Goal: Task Accomplishment & Management: Use online tool/utility

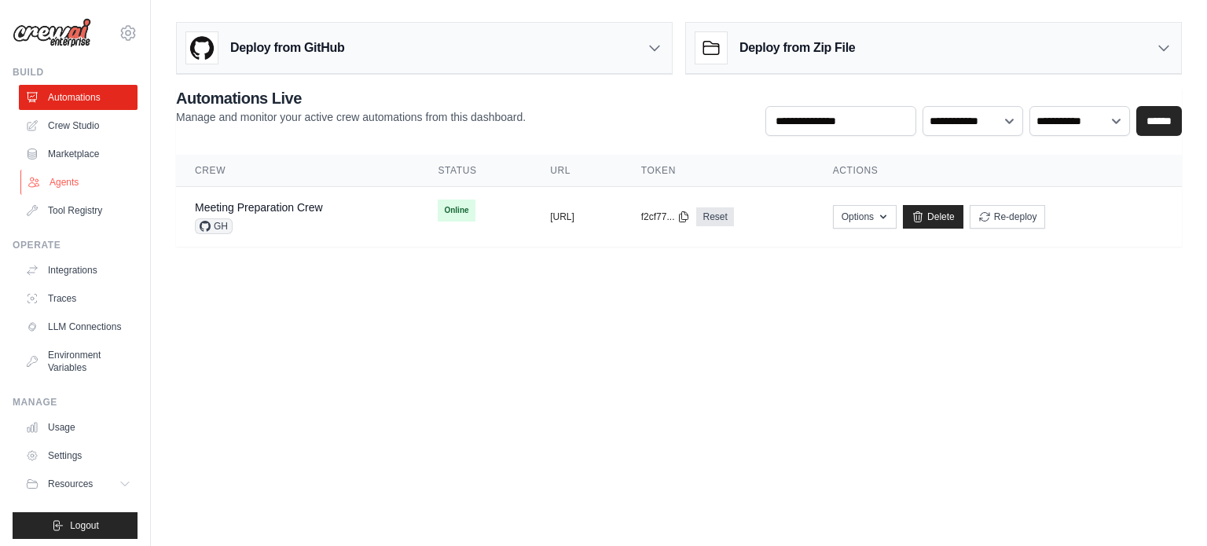
click at [68, 185] on link "Agents" at bounding box center [79, 182] width 119 height 25
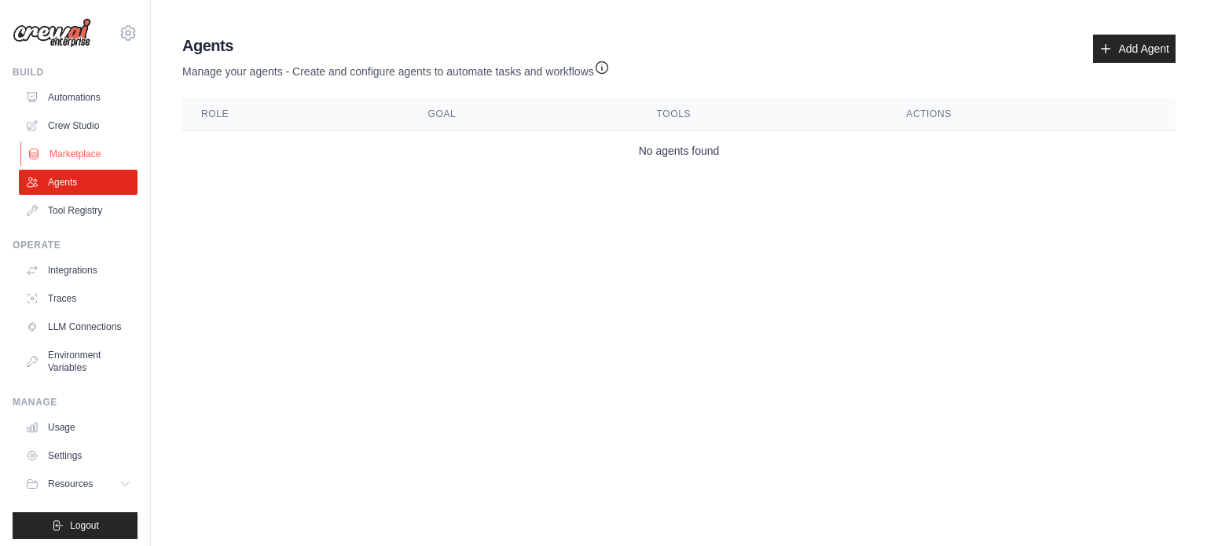
click at [86, 160] on link "Marketplace" at bounding box center [79, 153] width 119 height 25
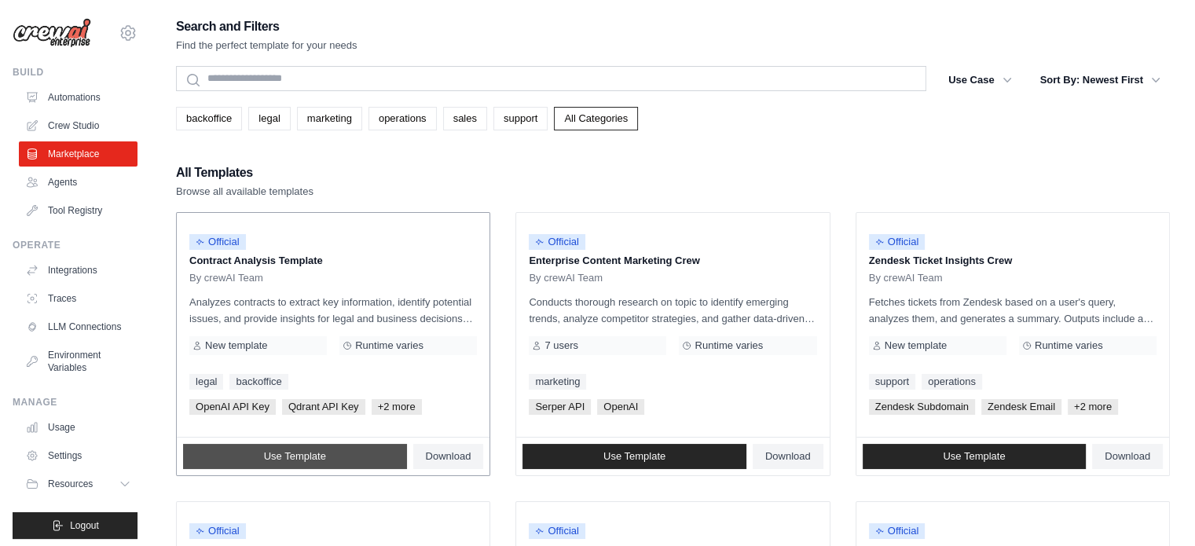
click at [367, 461] on link "Use Template" at bounding box center [295, 456] width 224 height 25
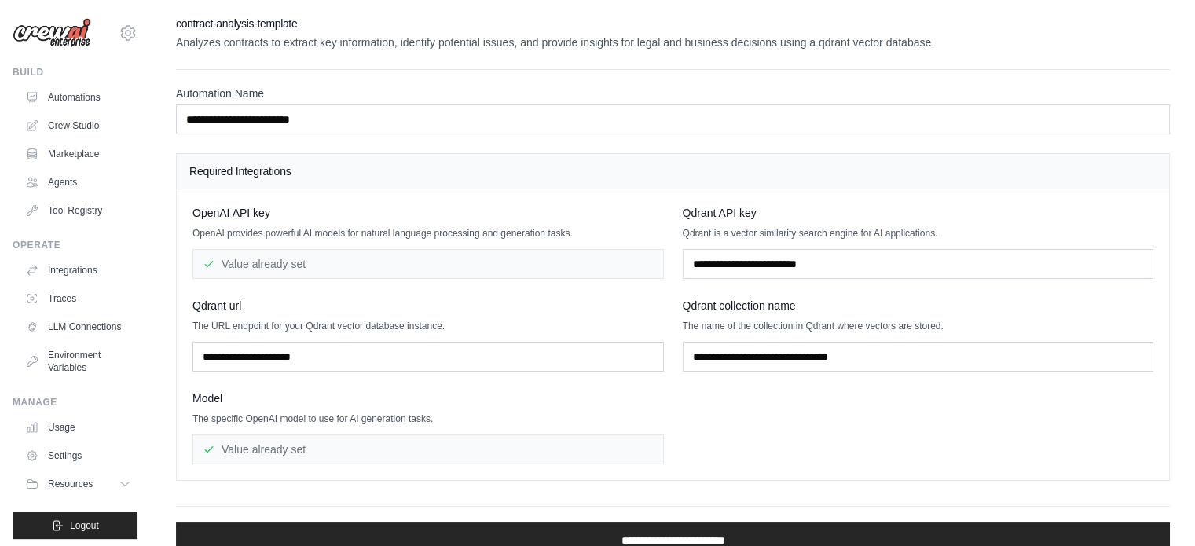
click at [450, 270] on div "Value already set" at bounding box center [429, 264] width 472 height 30
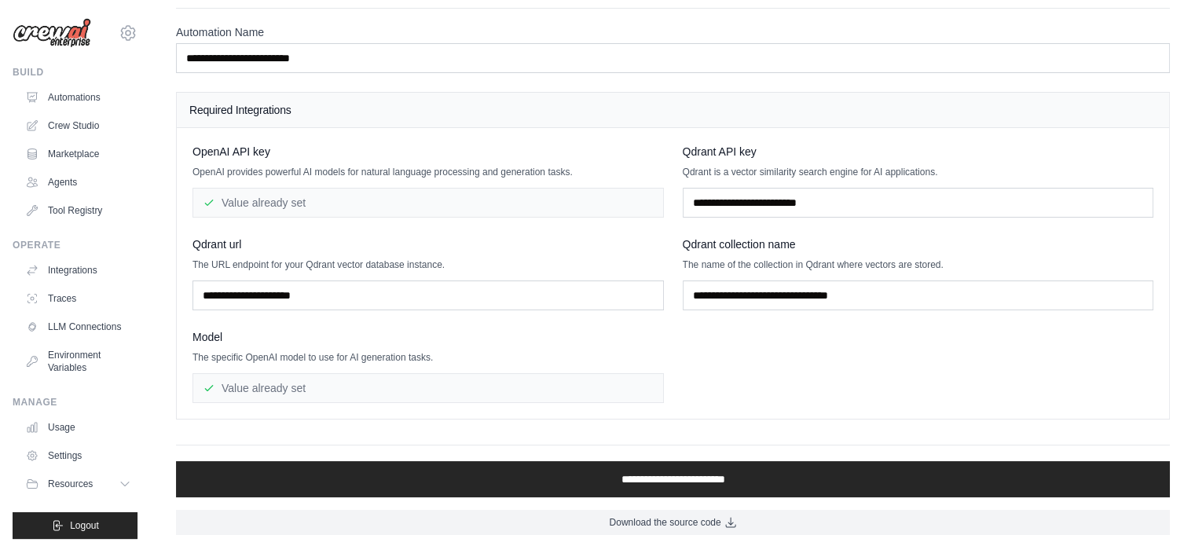
scroll to position [63, 0]
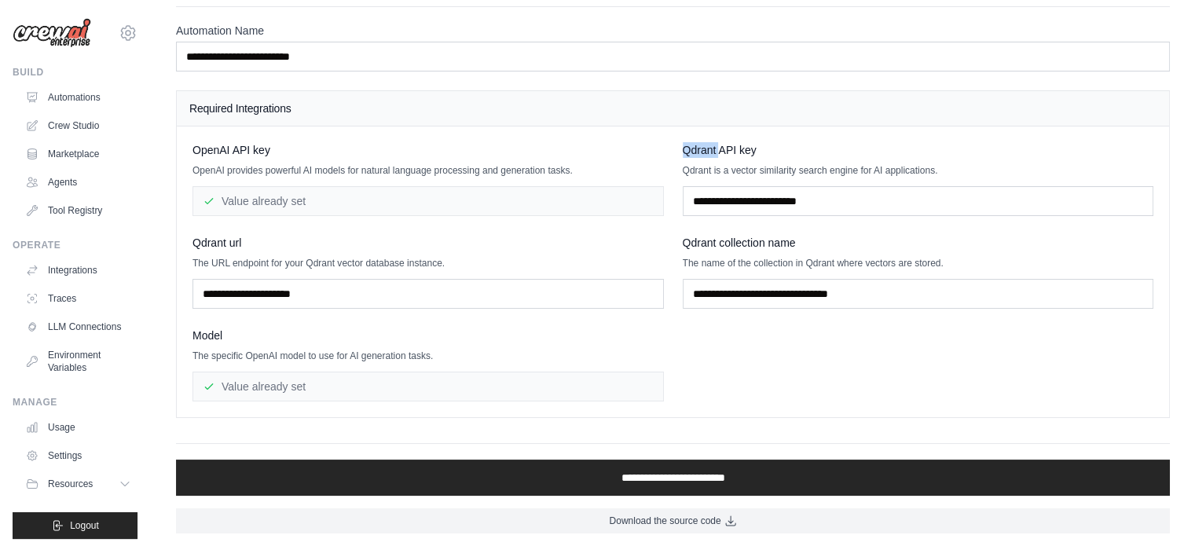
drag, startPoint x: 679, startPoint y: 148, endPoint x: 718, endPoint y: 147, distance: 39.3
click at [718, 147] on div "OpenAI API key OpenAI provides powerful AI models for natural language processi…" at bounding box center [673, 271] width 961 height 259
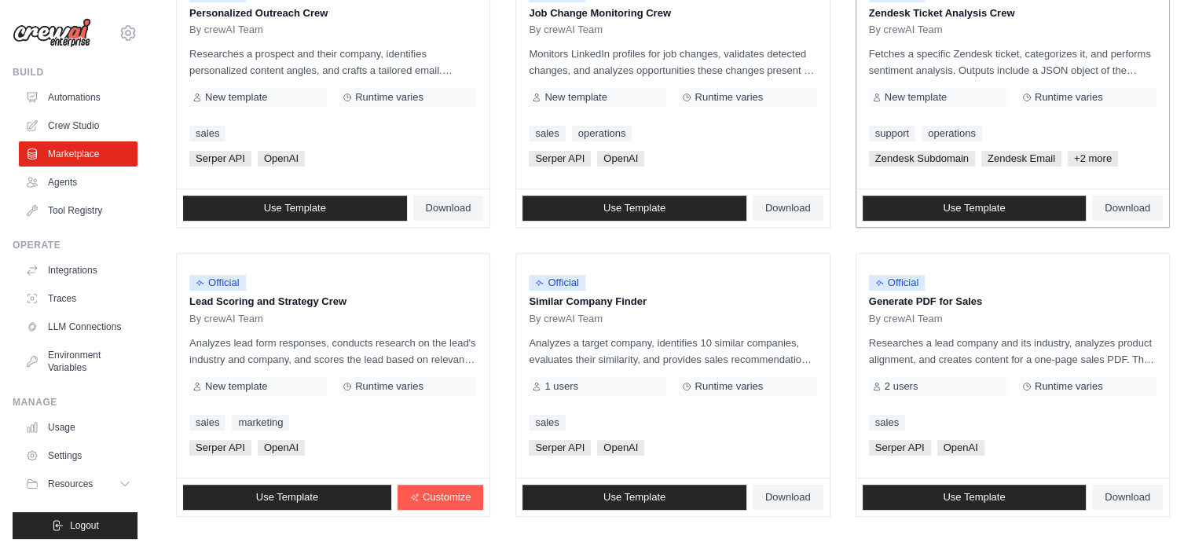
scroll to position [838, 0]
